Goal: Check status: Check status

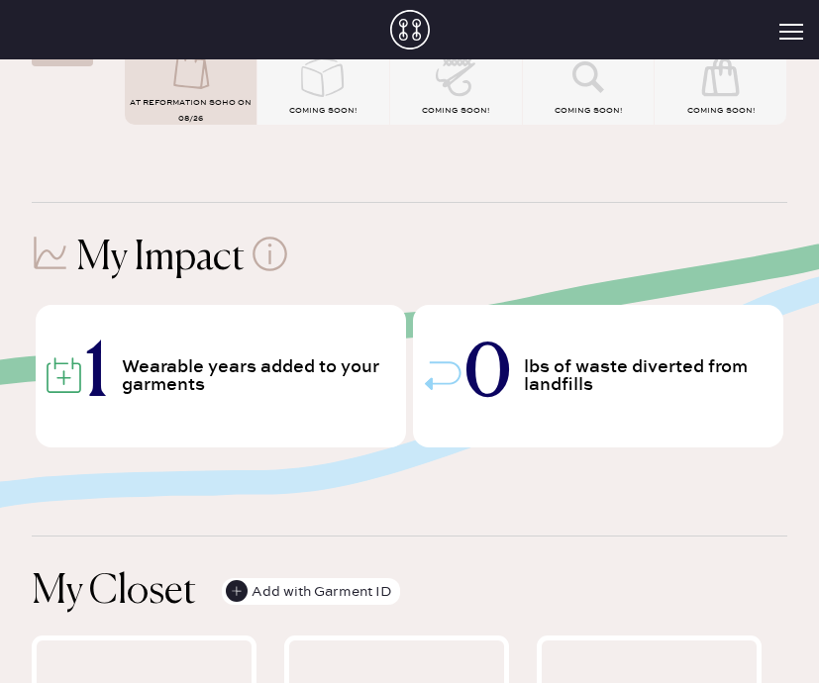
scroll to position [216, 0]
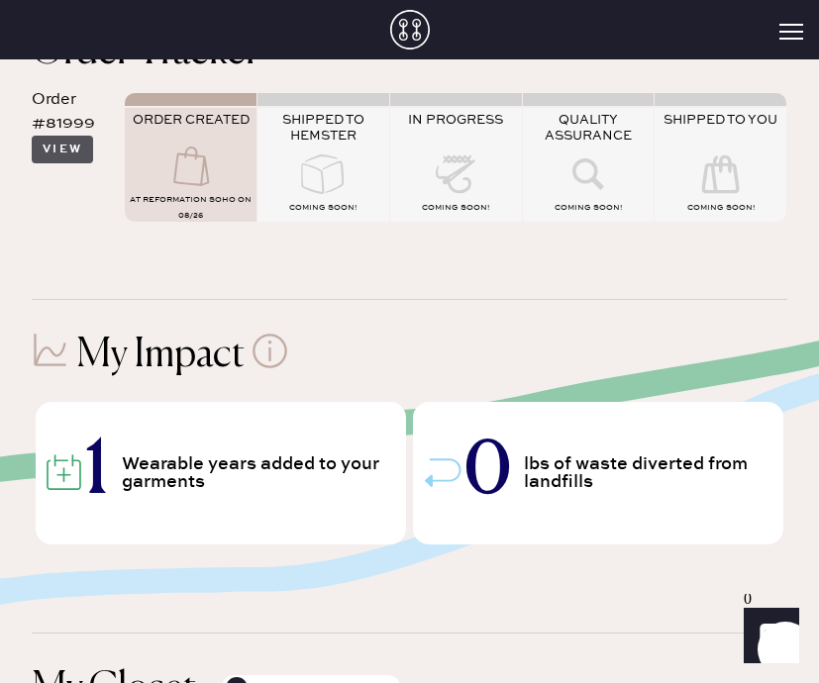
click at [69, 157] on button "View" at bounding box center [62, 150] width 61 height 28
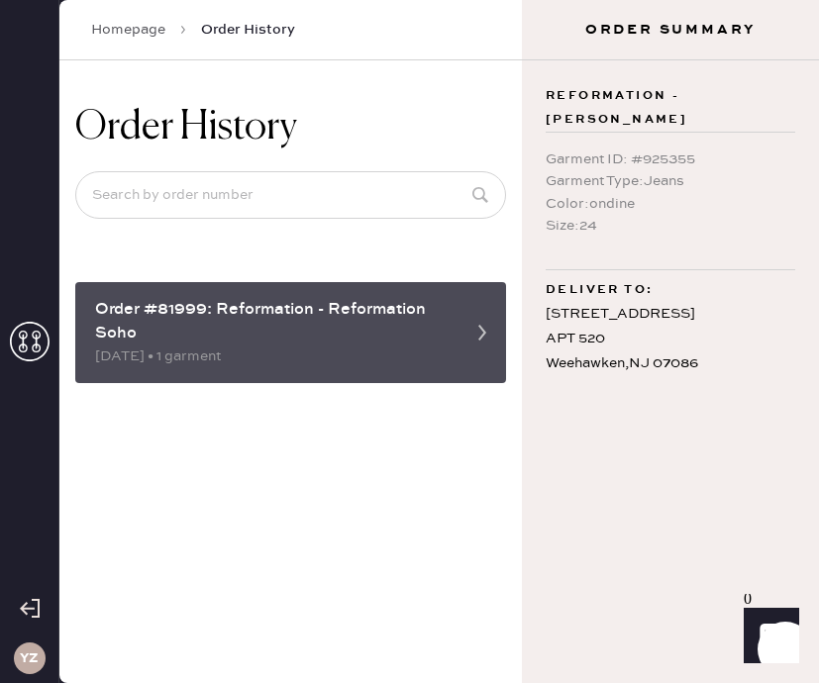
click at [132, 339] on div "Order #81999: Reformation - Reformation Soho" at bounding box center [272, 322] width 355 height 48
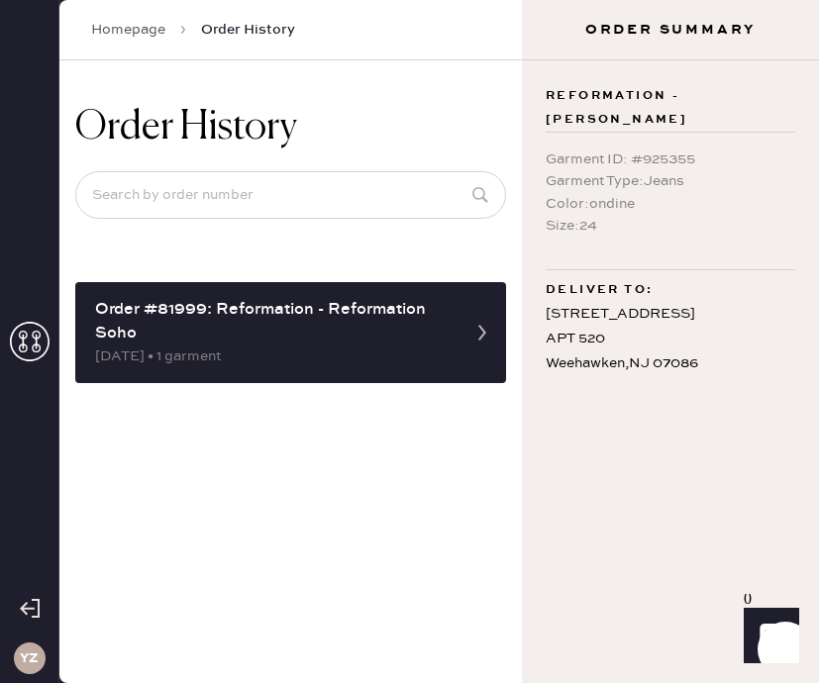
click at [19, 342] on icon at bounding box center [30, 342] width 40 height 40
